Goal: Transaction & Acquisition: Purchase product/service

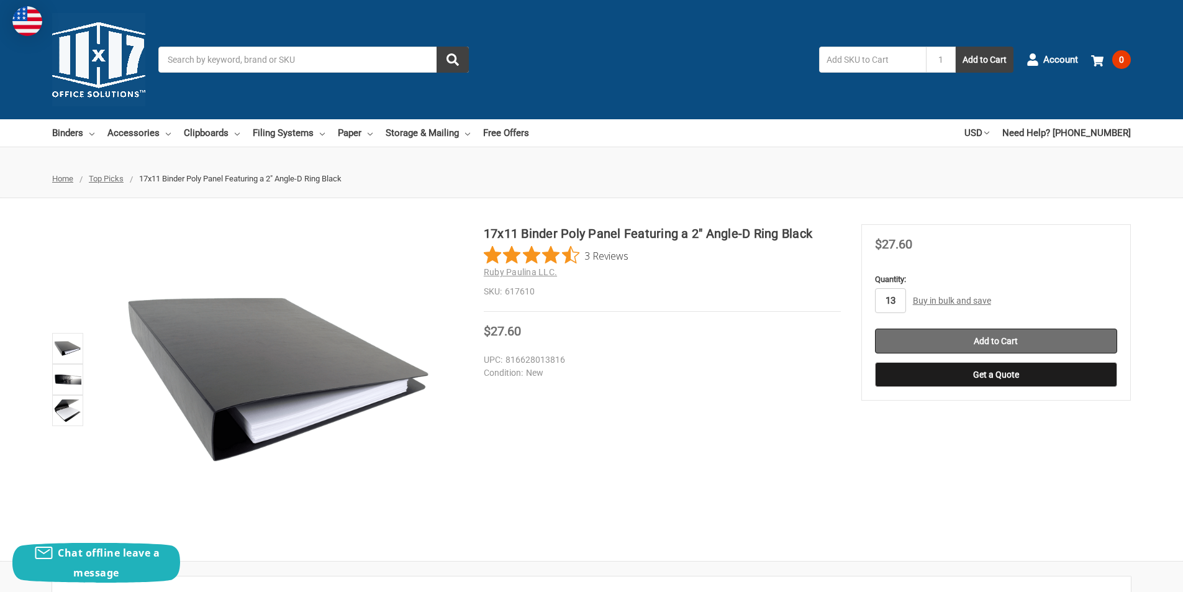
type input "13"
click at [1064, 335] on input "Add to Cart" at bounding box center [996, 341] width 242 height 25
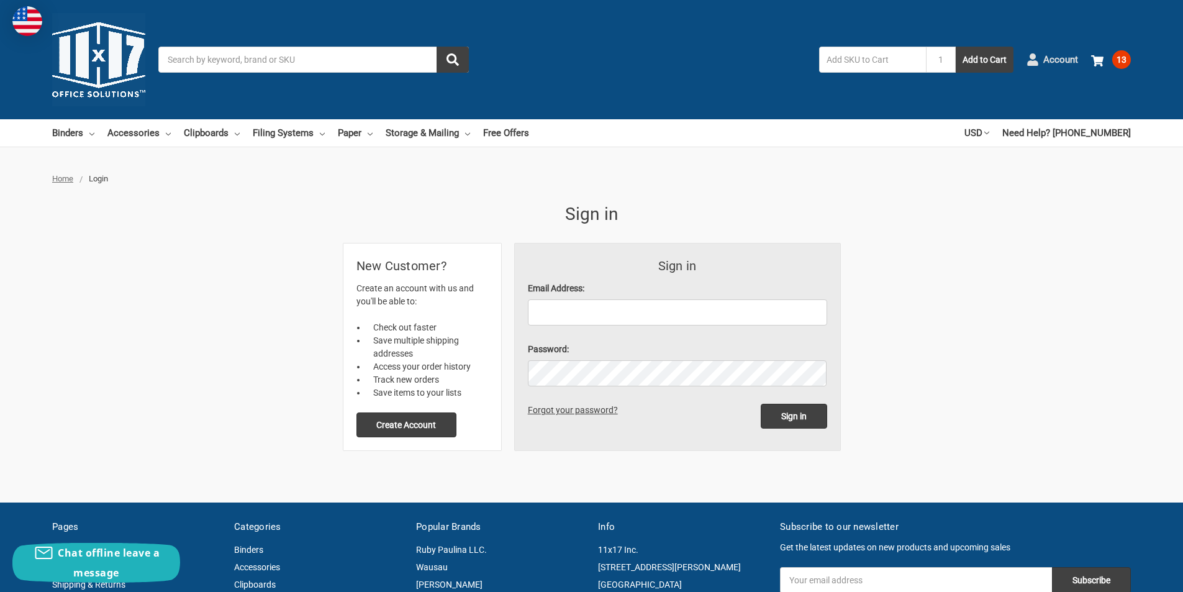
click at [1034, 59] on use at bounding box center [1032, 59] width 11 height 12
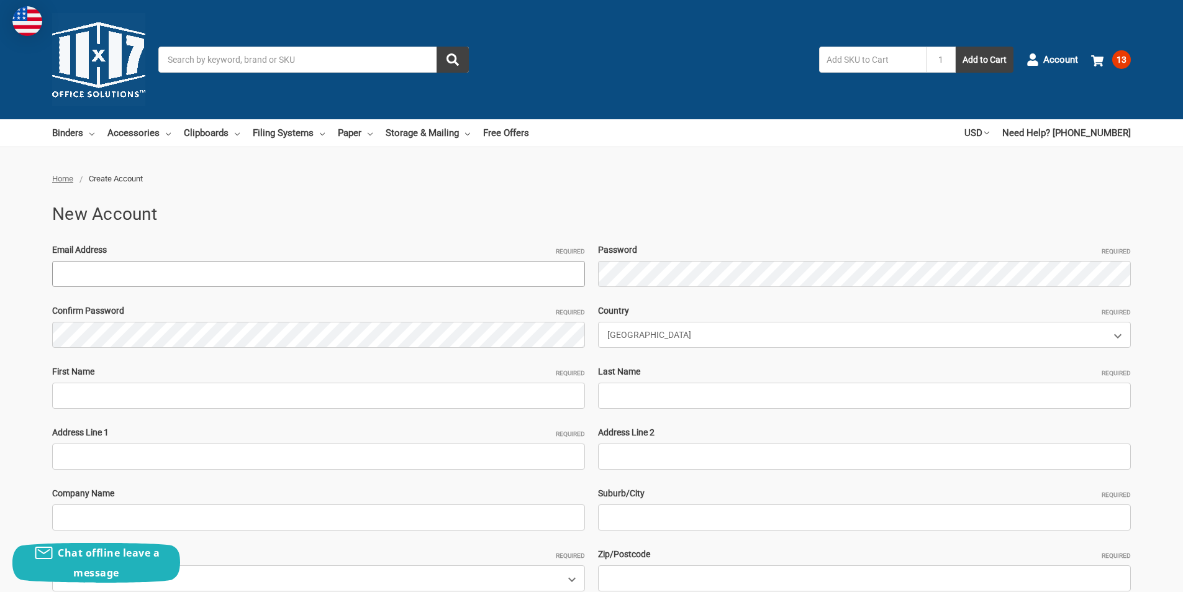
click at [84, 281] on input "Email Address Required" at bounding box center [318, 274] width 533 height 26
paste input "[EMAIL_ADDRESS][DOMAIN_NAME]"
type input "[EMAIL_ADDRESS][DOMAIN_NAME]"
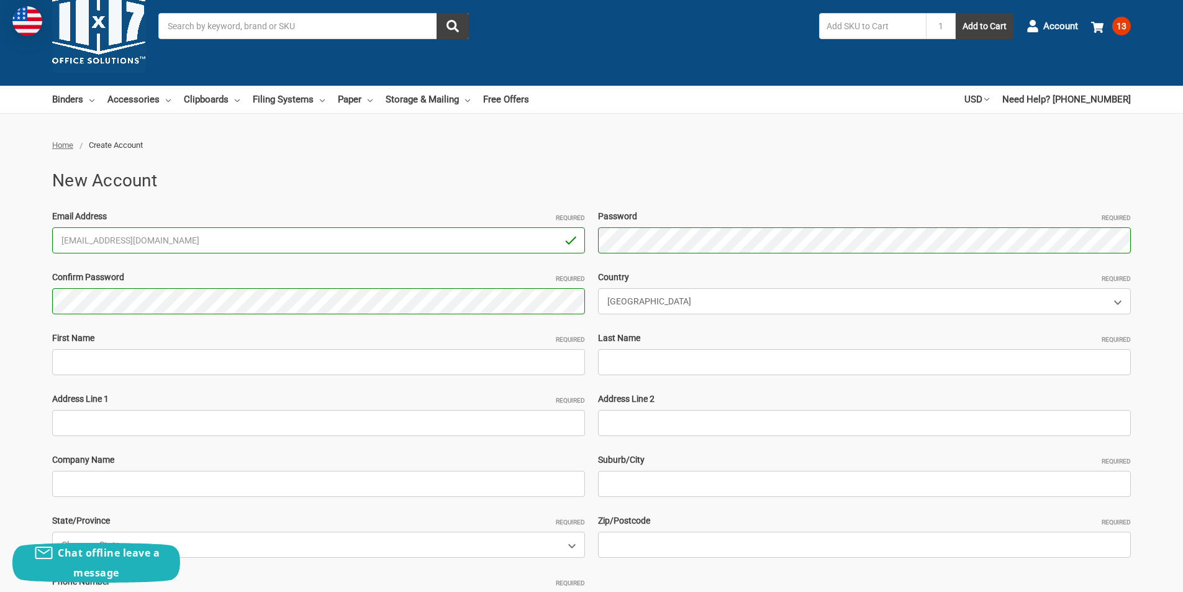
scroll to position [62, 0]
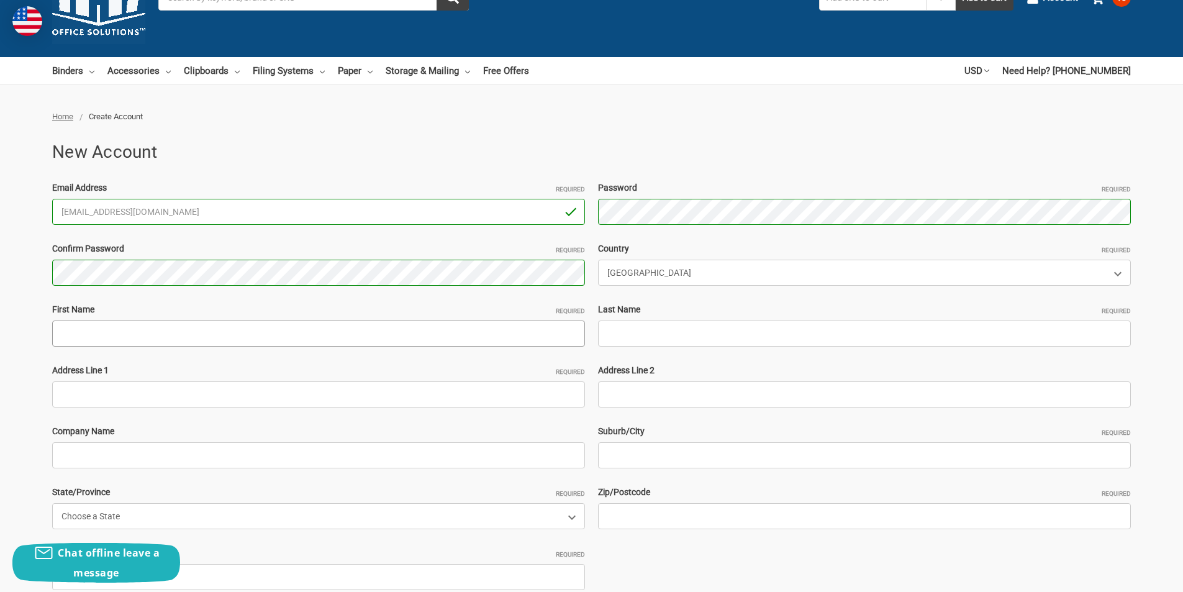
click at [114, 340] on input "First Name Required" at bounding box center [318, 334] width 533 height 26
paste input "PerfectSupplements"
drag, startPoint x: 152, startPoint y: 339, endPoint x: 90, endPoint y: 334, distance: 61.7
click at [90, 334] on input "PerfectSupplements" at bounding box center [318, 334] width 533 height 26
type input "Perfect"
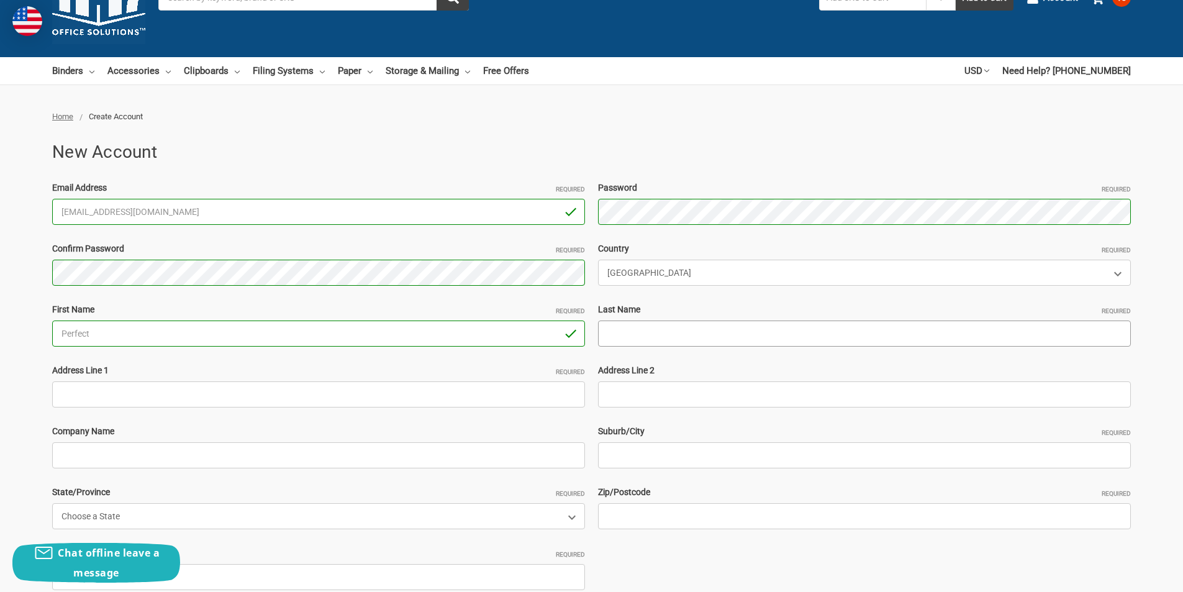
click at [626, 336] on input "Last Name Required" at bounding box center [864, 334] width 533 height 26
paste input "Supplements"
type input "Supplements"
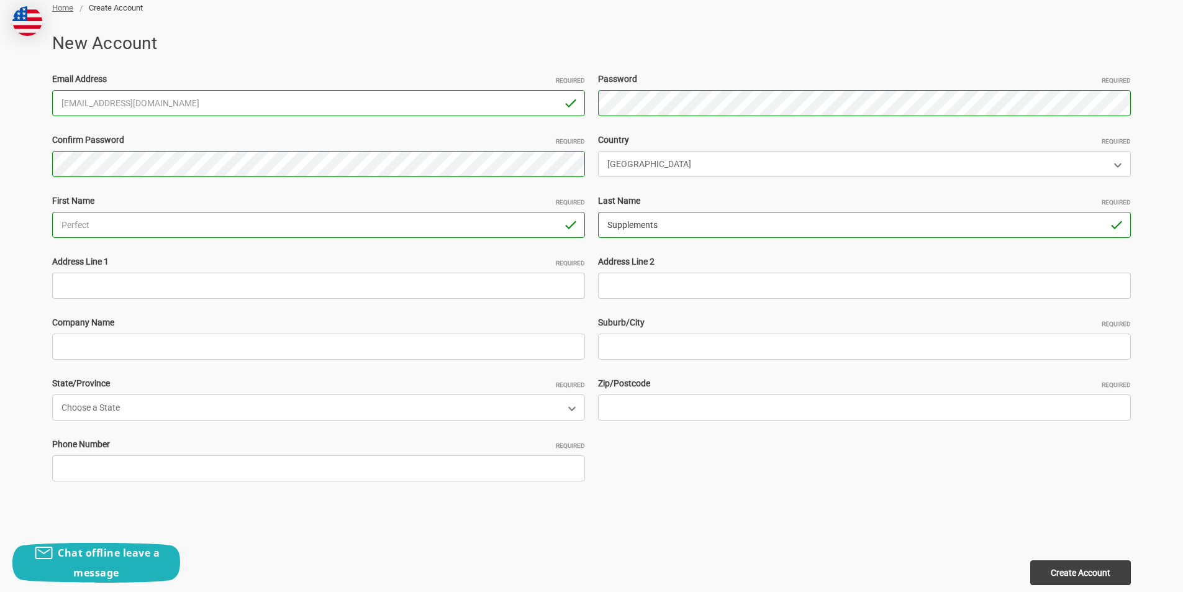
scroll to position [186, 0]
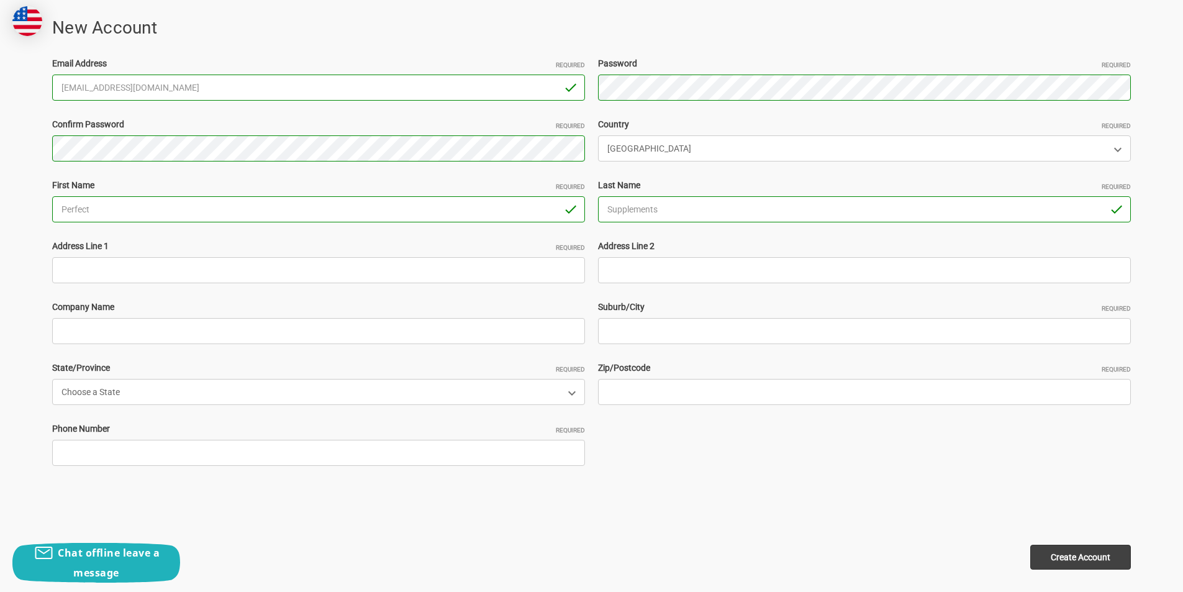
click at [183, 284] on div "Email Address Required PerfectSupplements@outlook.com Password Required Confirm…" at bounding box center [592, 270] width 1092 height 426
click at [173, 268] on input "Address Line 1 Required" at bounding box center [318, 270] width 533 height 26
paste input "68 intervale Avenue Farmingdale,NY11735"
drag, startPoint x: 236, startPoint y: 268, endPoint x: 202, endPoint y: 268, distance: 34.2
click at [202, 268] on input "68 intervale Avenue Farmingdale,NY11735" at bounding box center [318, 270] width 533 height 26
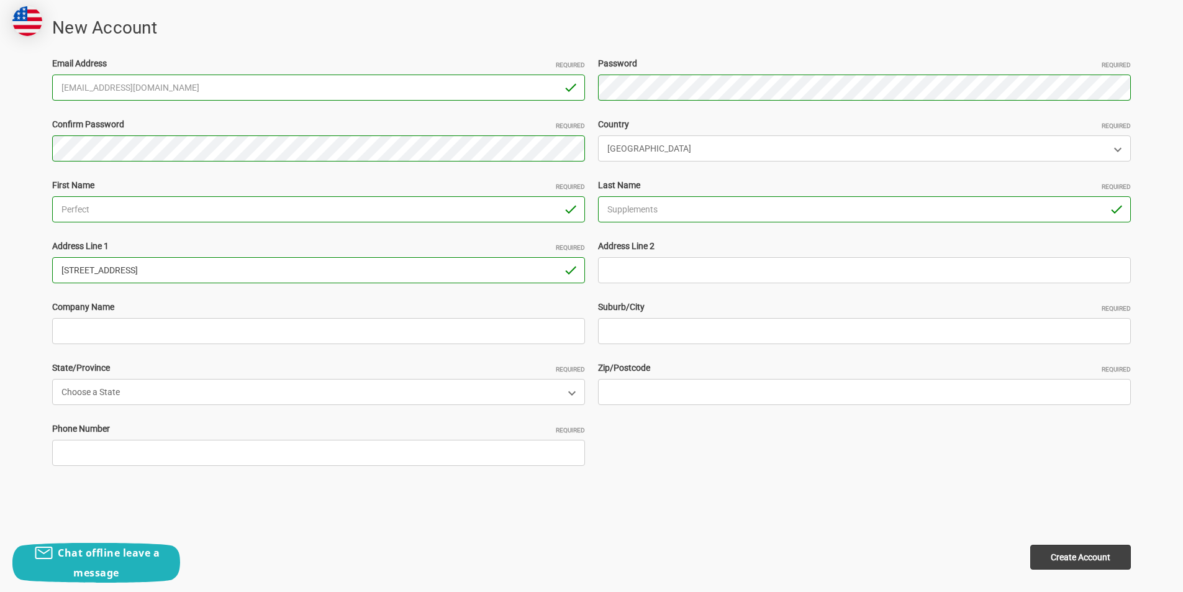
type input "68 intervale Avenue Farmingdale,NY"
click at [622, 389] on input "Zip/Postcode Required" at bounding box center [864, 392] width 533 height 26
paste input "11735"
type input "11735"
drag, startPoint x: 186, startPoint y: 269, endPoint x: 139, endPoint y: 271, distance: 47.2
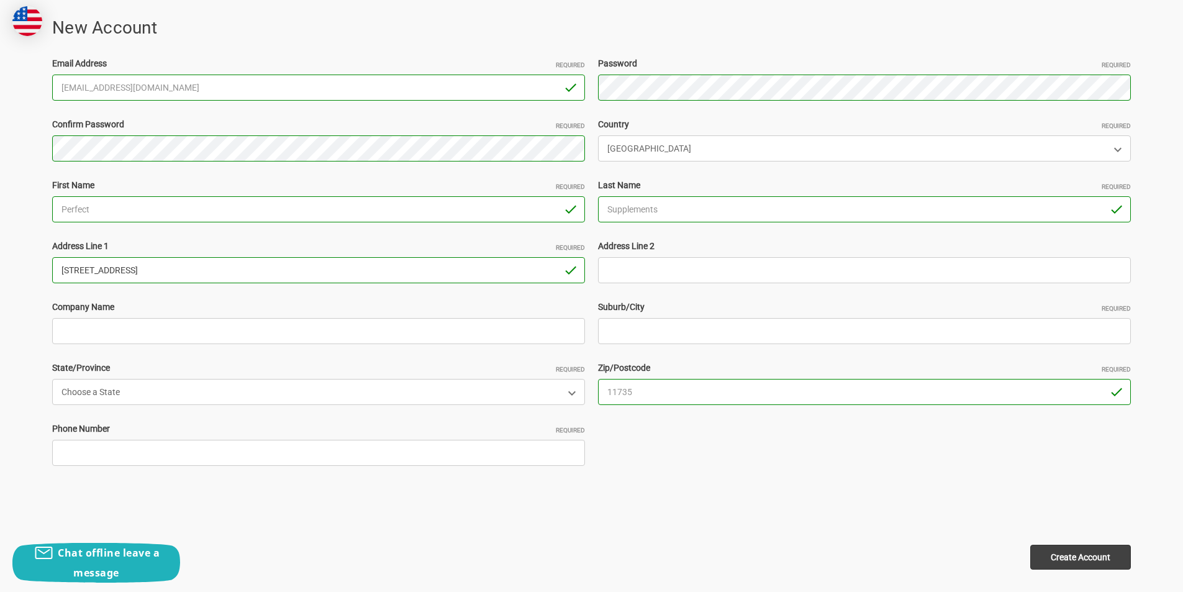
click at [139, 271] on input "68 intervale Avenue Farmingdale,NY" at bounding box center [318, 270] width 533 height 26
type input "68 intervale Avenue ,NY"
click at [90, 334] on input "Company Name" at bounding box center [318, 331] width 533 height 26
click at [624, 333] on input "Suburb/City Required" at bounding box center [864, 331] width 533 height 26
paste input "Farmingdale"
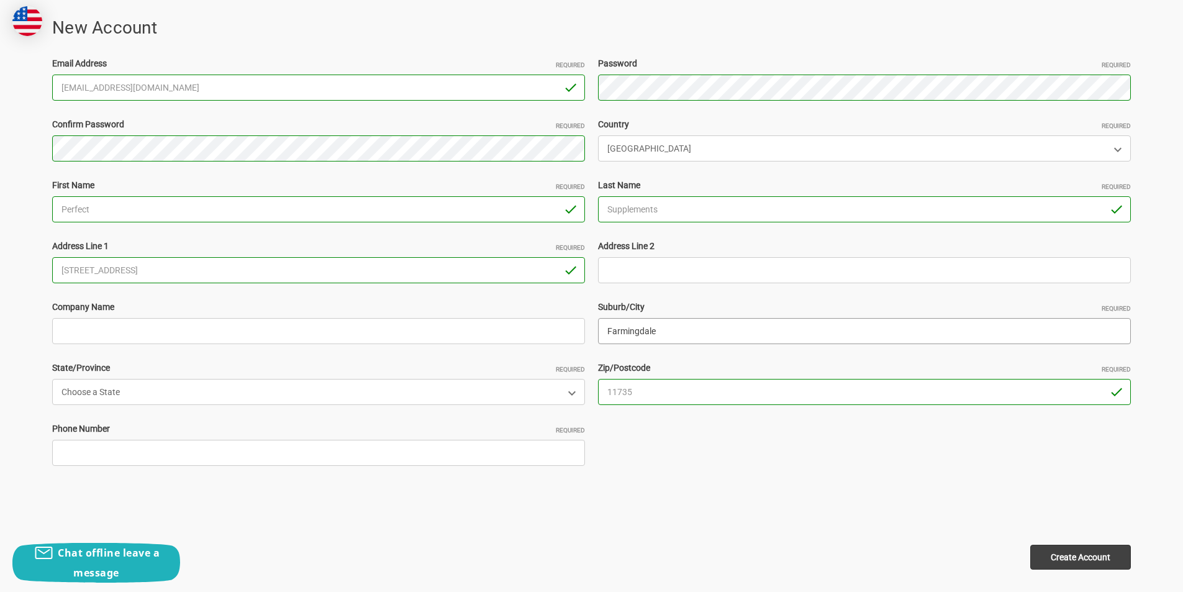
type input "Farmingdale"
click at [170, 394] on select "Choose a State Alabama Alaska American Samoa Arizona Arkansas Armed Forces Afri…" at bounding box center [318, 392] width 533 height 26
select select "New York"
click at [52, 379] on select "Choose a State Alabama Alaska American Samoa Arizona Arkansas Armed Forces Afri…" at bounding box center [318, 392] width 533 height 26
drag, startPoint x: 163, startPoint y: 268, endPoint x: 134, endPoint y: 268, distance: 29.2
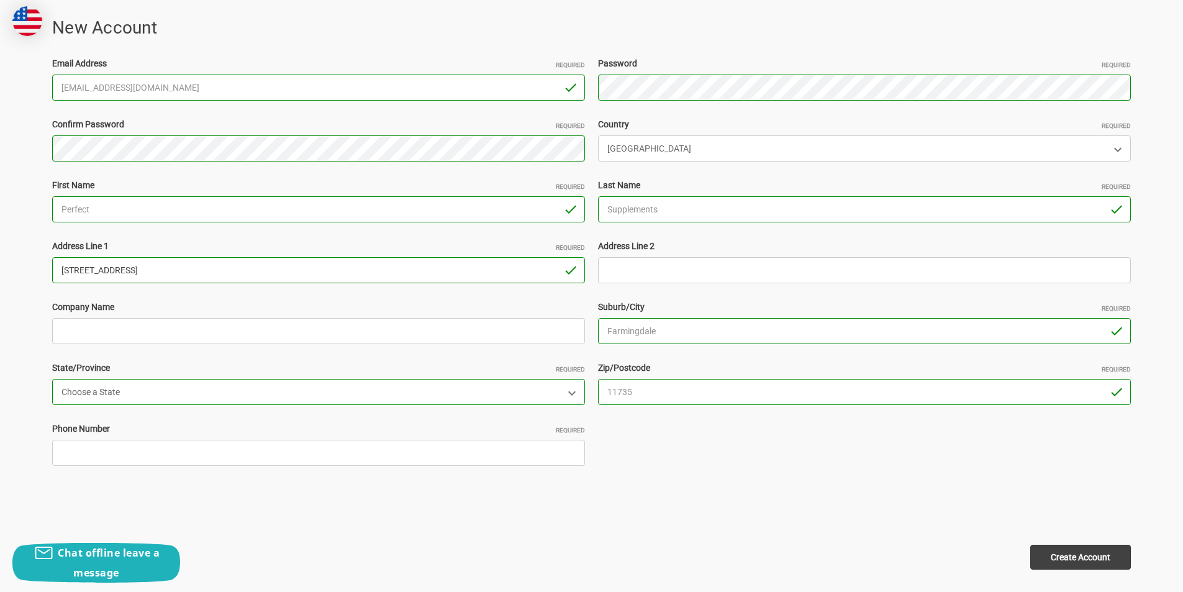
click at [134, 268] on input "68 intervale Avenue ,NY" at bounding box center [318, 270] width 533 height 26
click at [147, 268] on input "68 intervale Avenue ,NY" at bounding box center [318, 270] width 533 height 26
drag, startPoint x: 162, startPoint y: 271, endPoint x: 142, endPoint y: 271, distance: 20.5
click at [142, 271] on input "68 intervale Avenue ,NY" at bounding box center [318, 270] width 533 height 26
type input "[STREET_ADDRESS]"
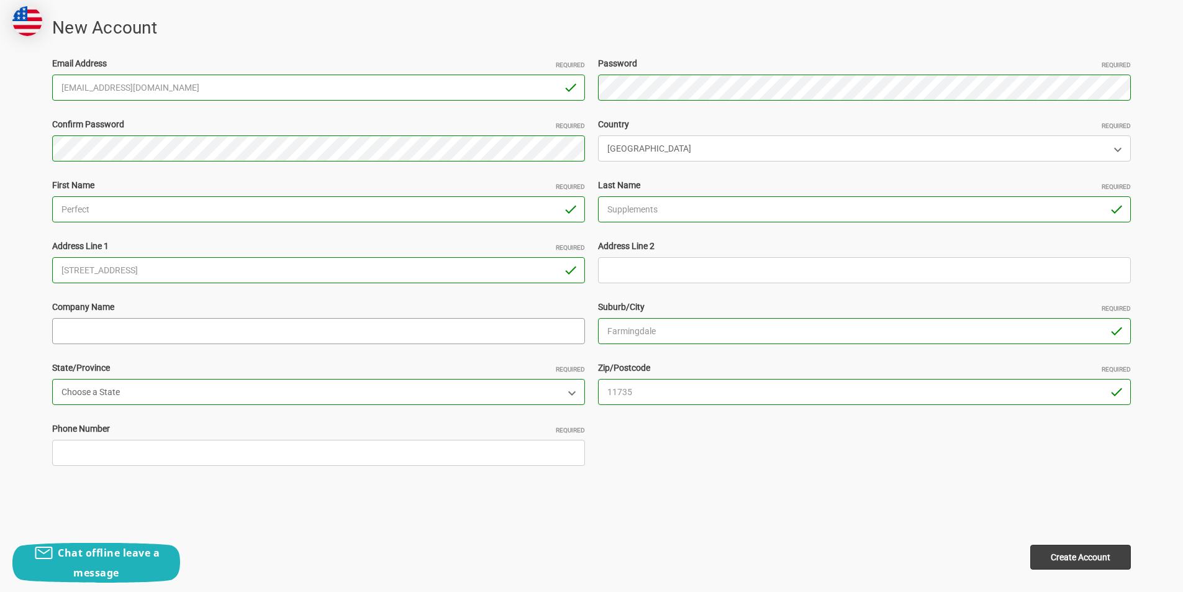
click at [82, 335] on input "Company Name" at bounding box center [318, 331] width 533 height 26
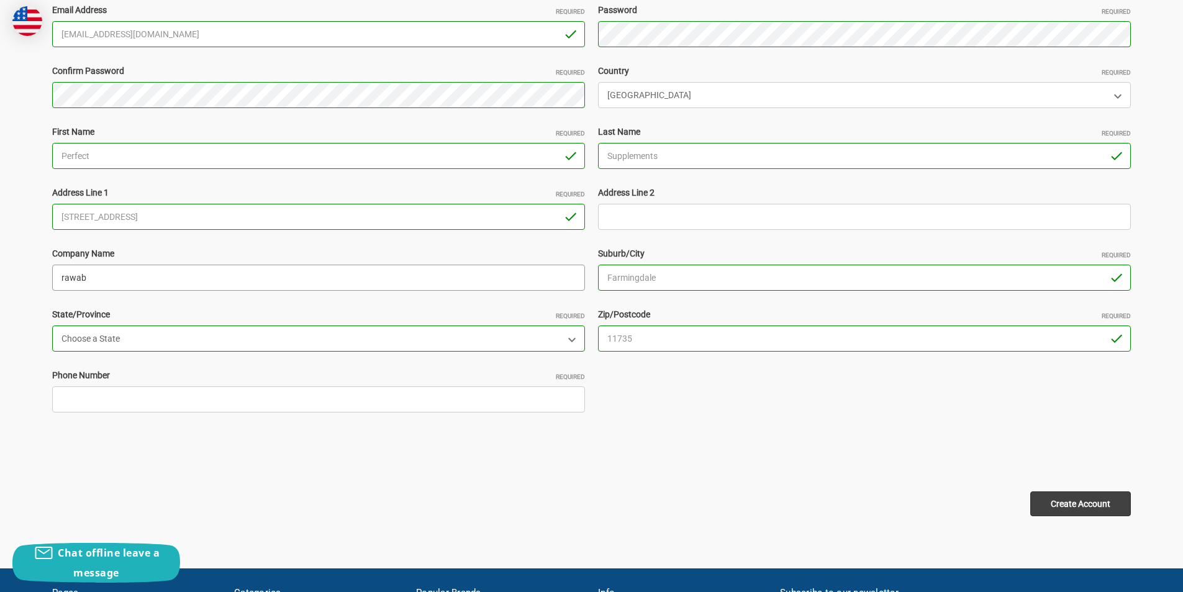
scroll to position [311, 0]
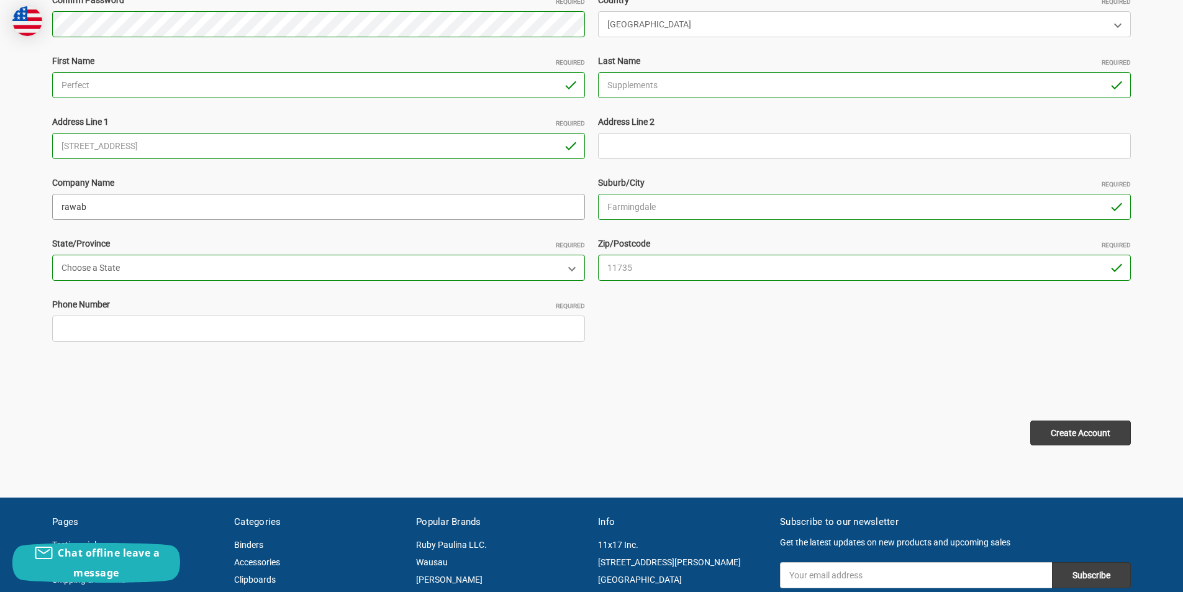
type input "rawab"
click at [137, 329] on input "Phone Number Required" at bounding box center [318, 329] width 533 height 26
type input "2253698574"
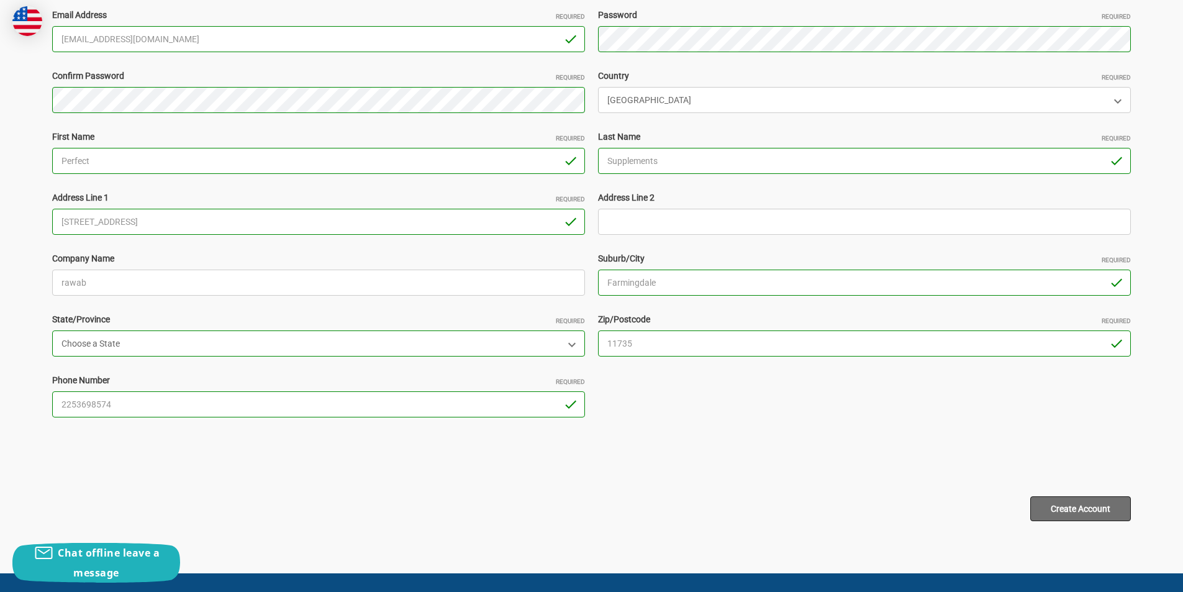
scroll to position [248, 0]
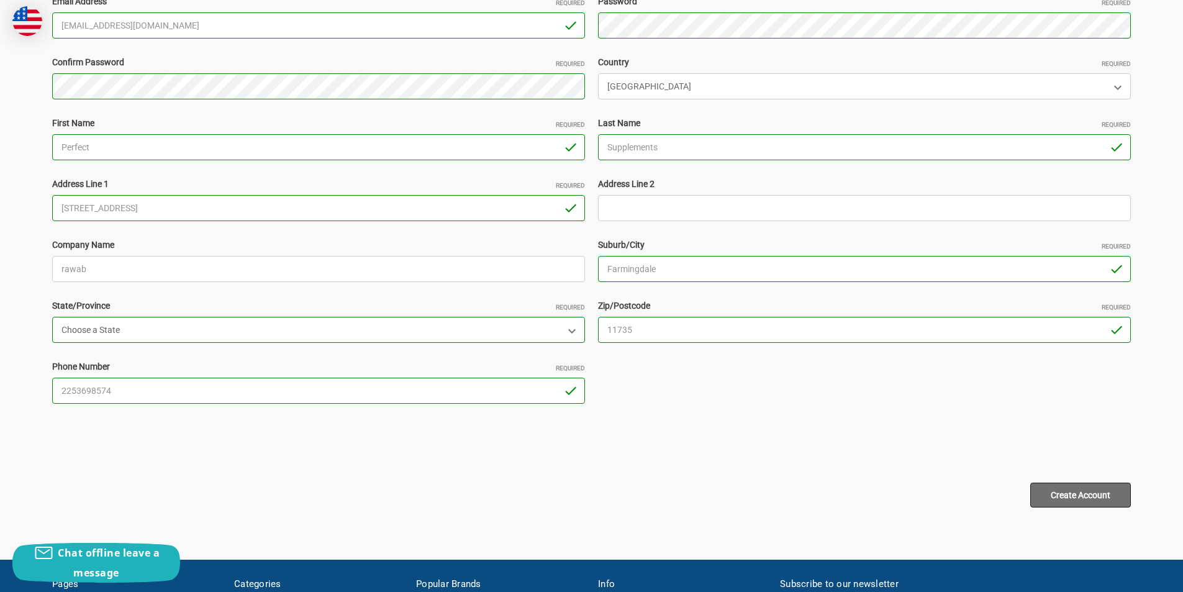
click at [1068, 504] on input "Create Account" at bounding box center [1081, 495] width 101 height 25
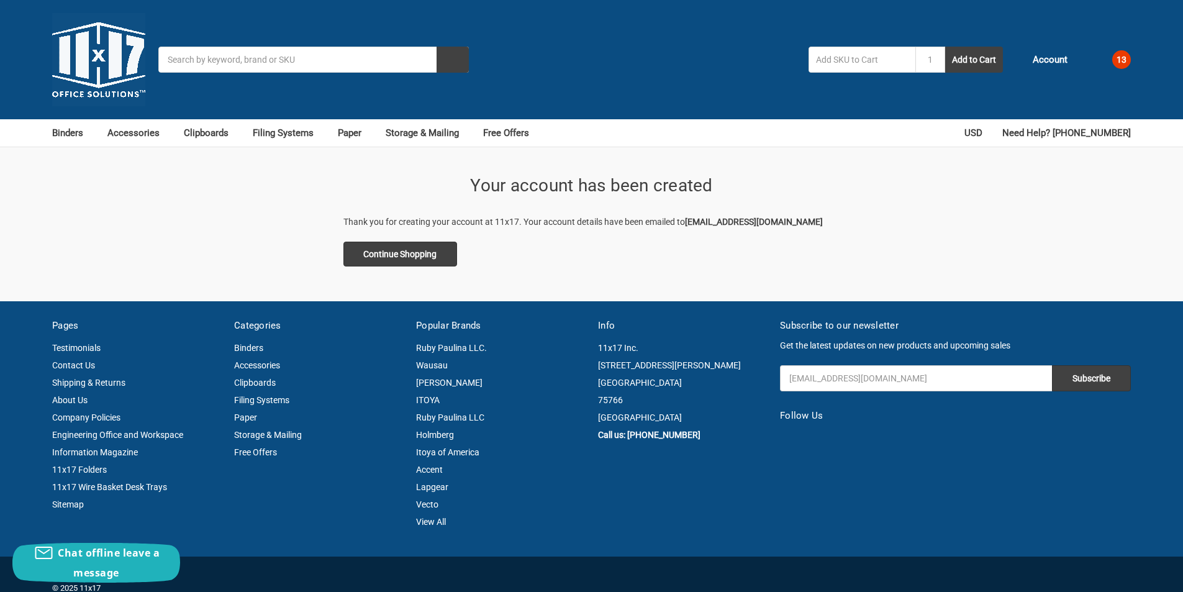
click at [1113, 61] on span "13" at bounding box center [1122, 59] width 19 height 19
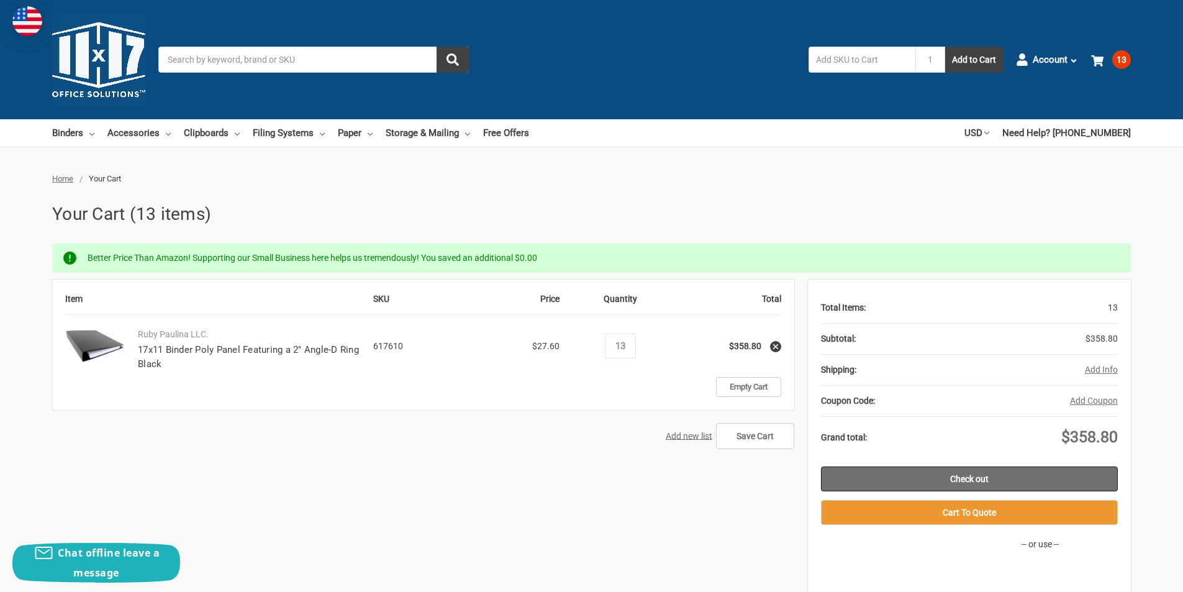
click at [990, 473] on link "Check out" at bounding box center [969, 478] width 297 height 25
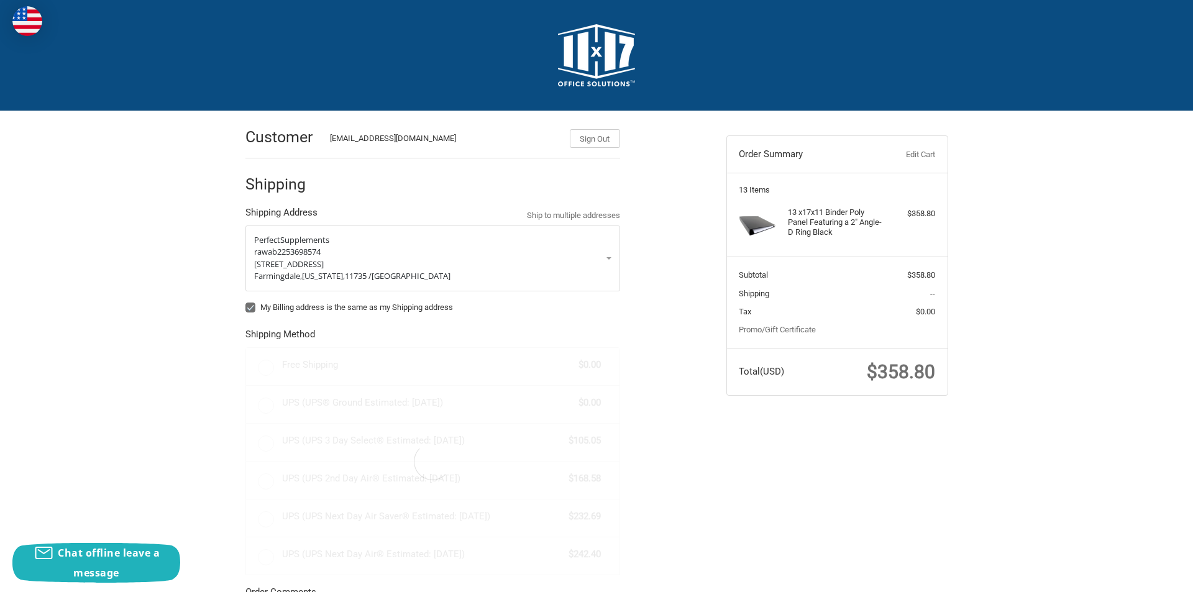
radio input "true"
